Goal: Transaction & Acquisition: Book appointment/travel/reservation

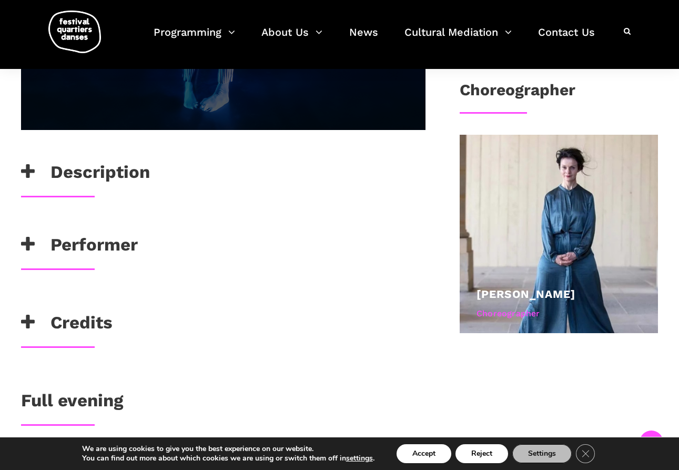
scroll to position [497, 0]
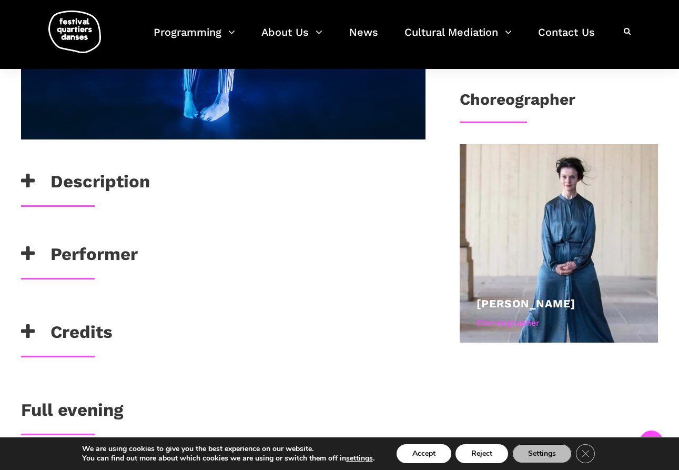
click at [29, 181] on icon at bounding box center [28, 180] width 14 height 17
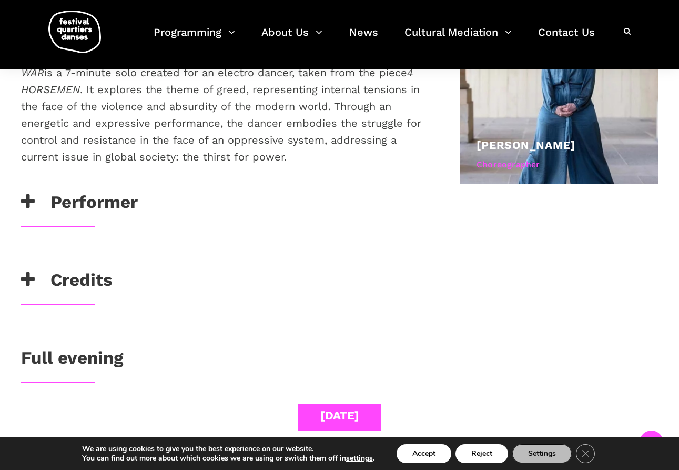
scroll to position [664, 0]
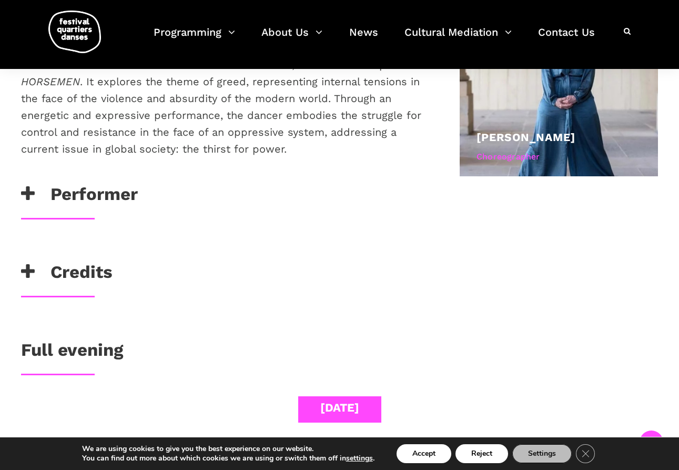
click at [31, 194] on icon at bounding box center [28, 193] width 14 height 17
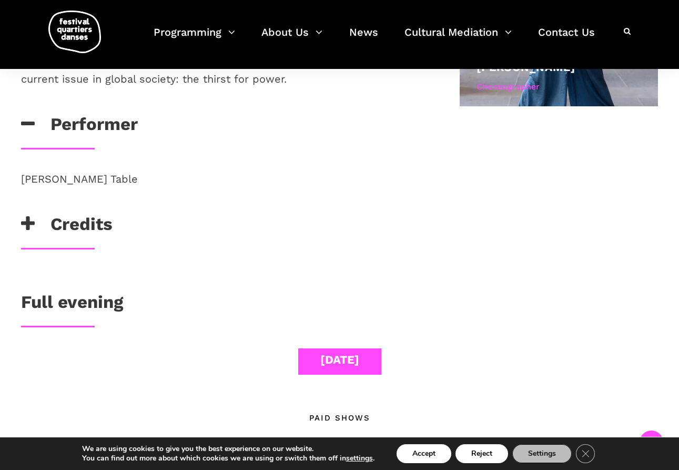
scroll to position [735, 0]
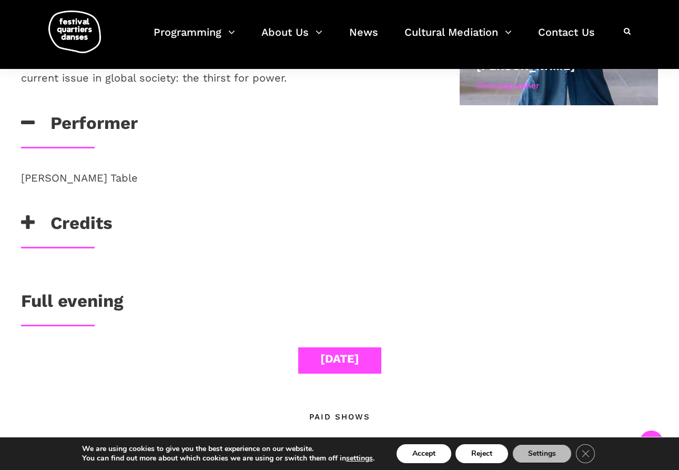
click at [69, 301] on h3 "Full evening" at bounding box center [72, 303] width 102 height 26
click at [90, 301] on h3 "Full evening" at bounding box center [72, 303] width 102 height 26
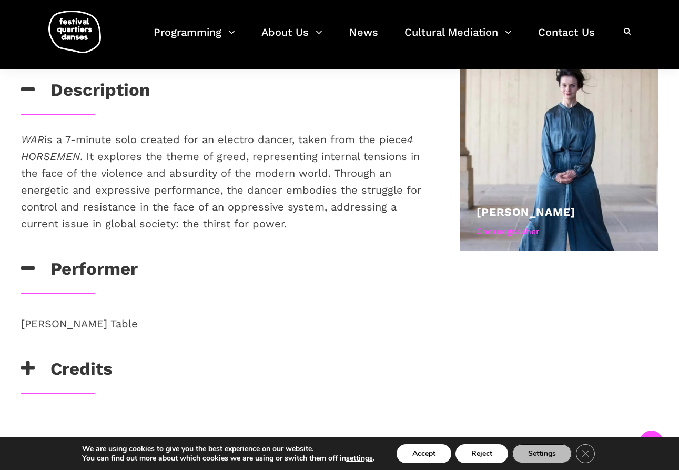
scroll to position [589, 0]
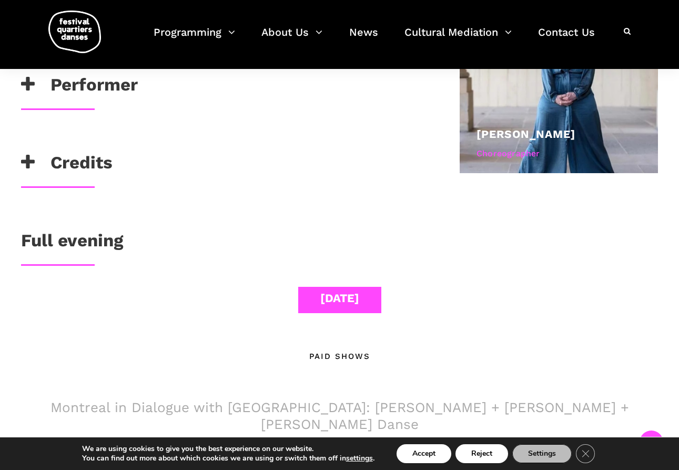
scroll to position [672, 0]
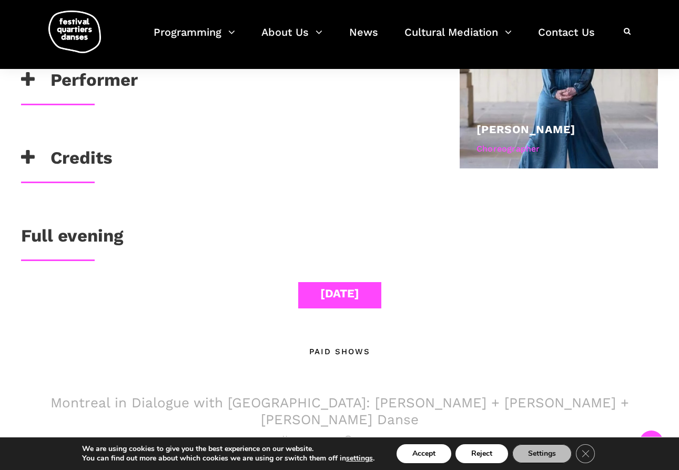
click at [28, 82] on icon at bounding box center [28, 79] width 14 height 17
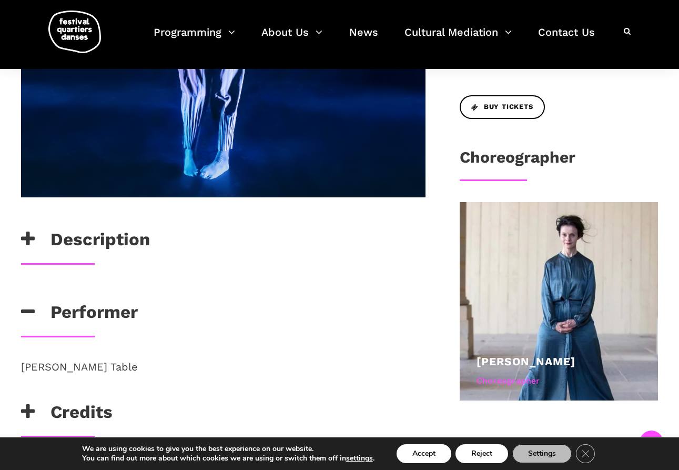
scroll to position [439, 0]
click at [30, 238] on icon at bounding box center [28, 239] width 14 height 17
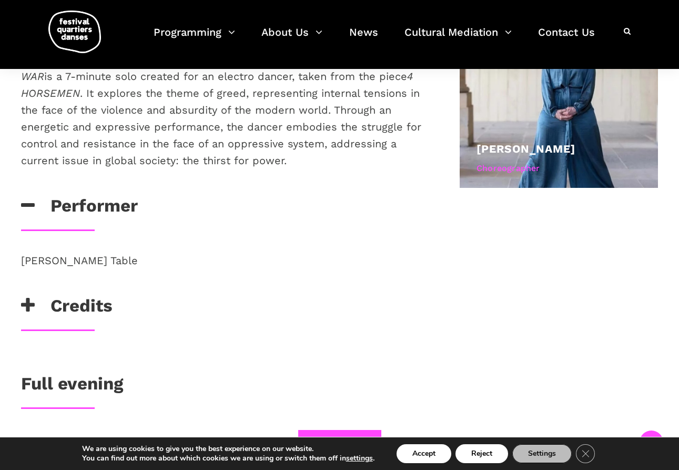
scroll to position [655, 0]
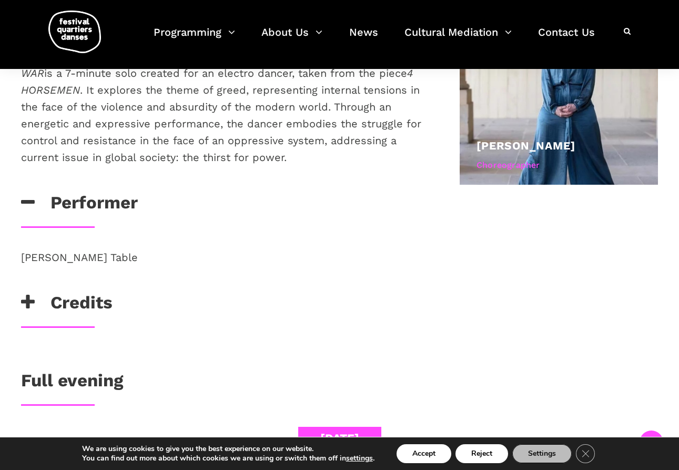
click at [25, 304] on icon at bounding box center [28, 301] width 14 height 17
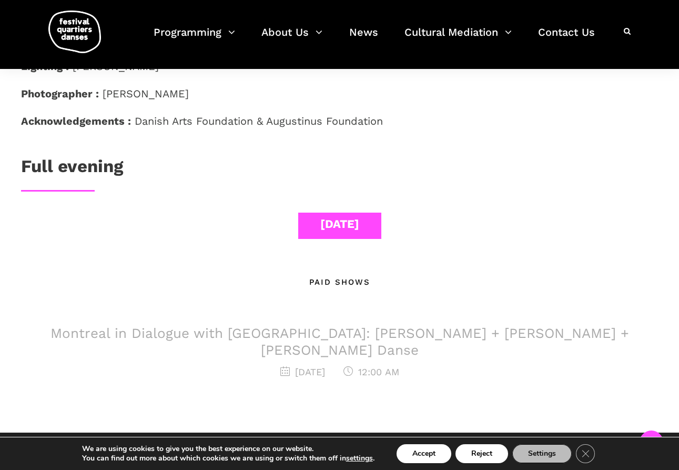
scroll to position [1001, 0]
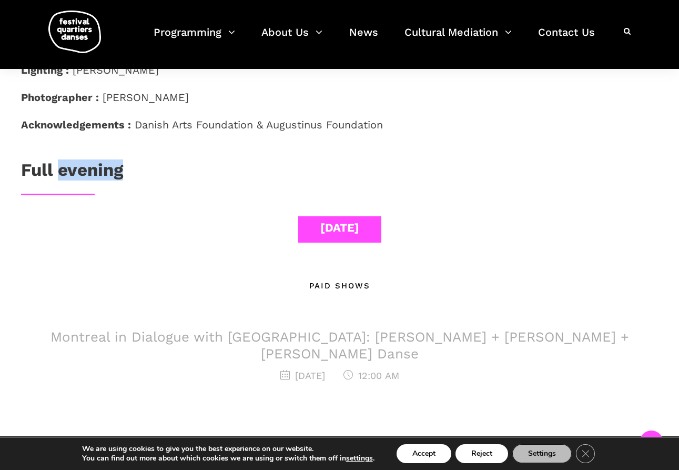
click at [48, 192] on div "Full evening" at bounding box center [340, 176] width 658 height 34
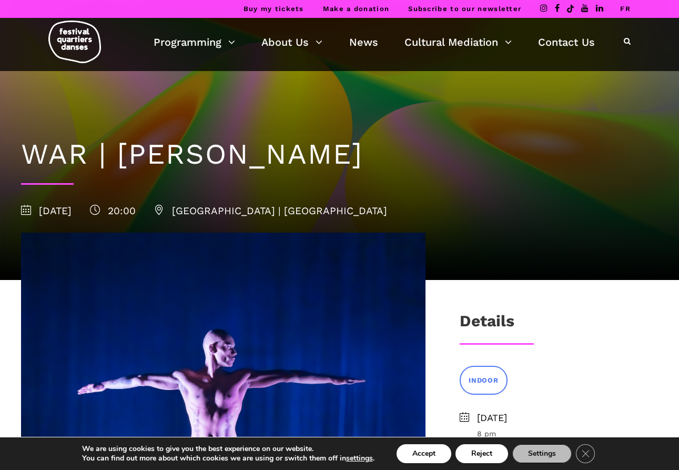
scroll to position [0, 0]
